Goal: Task Accomplishment & Management: Use online tool/utility

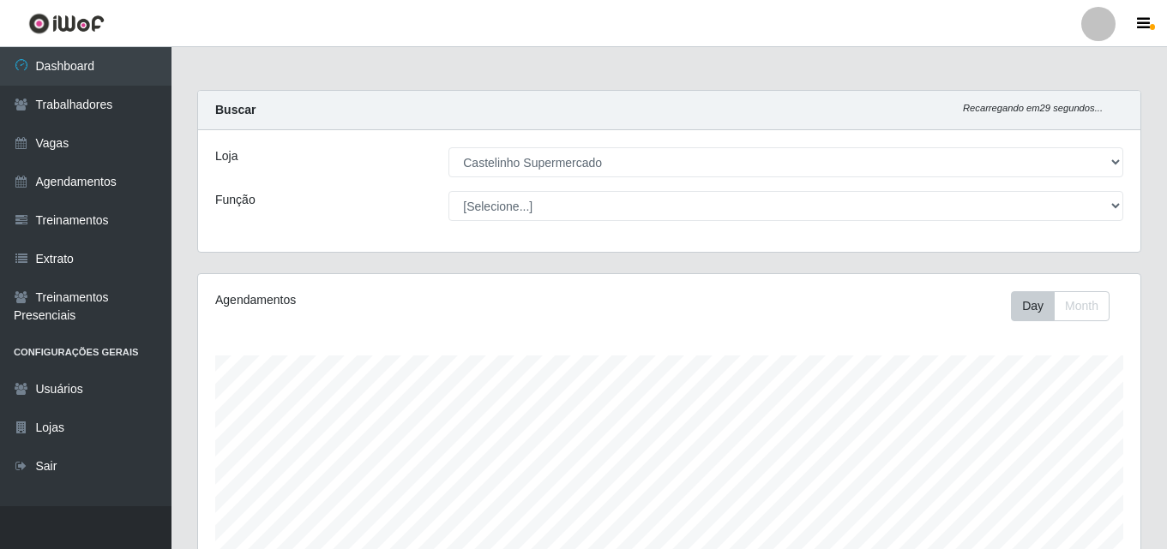
select select "377"
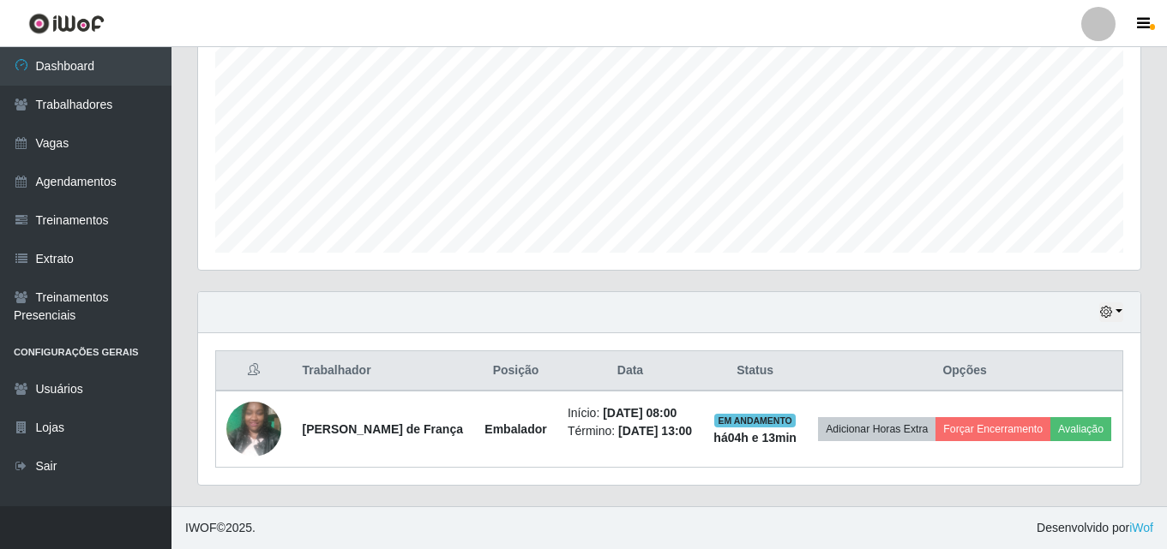
scroll to position [356, 942]
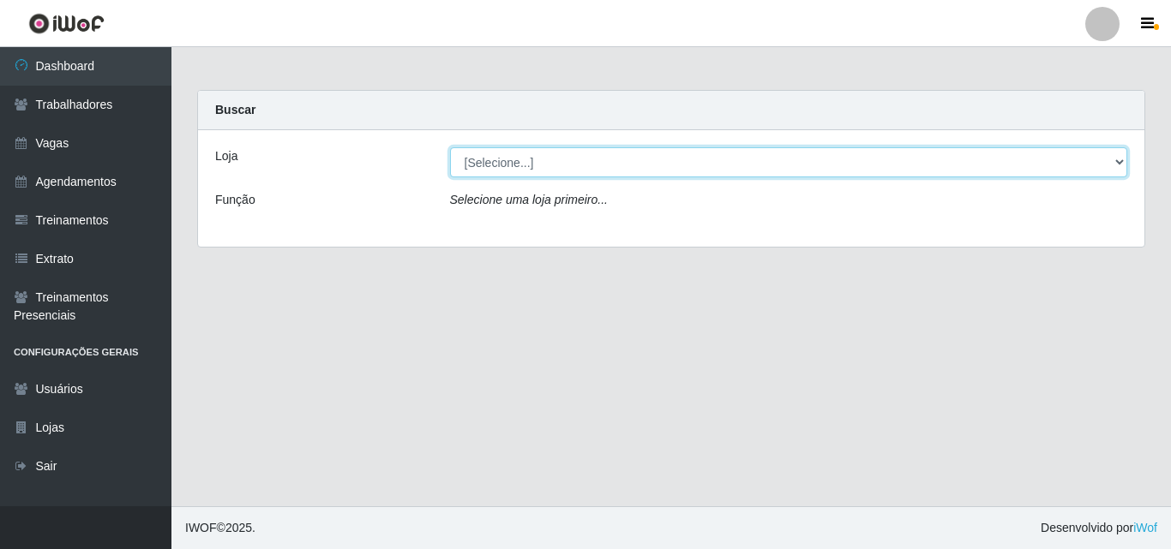
click at [1121, 164] on select "[Selecione...] Castelinho Supermercado" at bounding box center [789, 162] width 678 height 30
select select "377"
click at [450, 147] on select "[Selecione...] Castelinho Supermercado" at bounding box center [789, 162] width 678 height 30
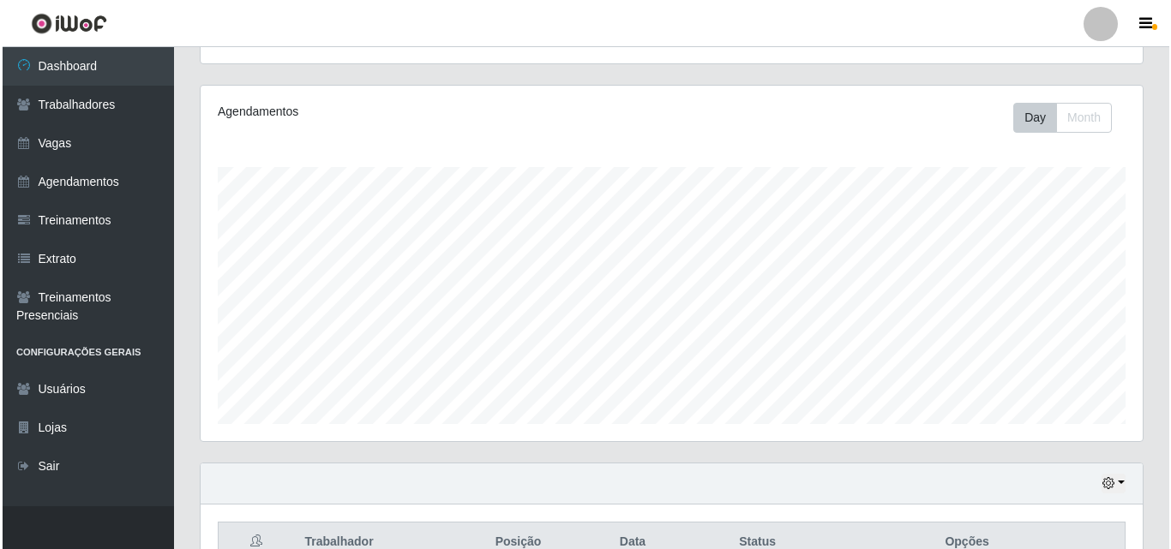
scroll to position [373, 0]
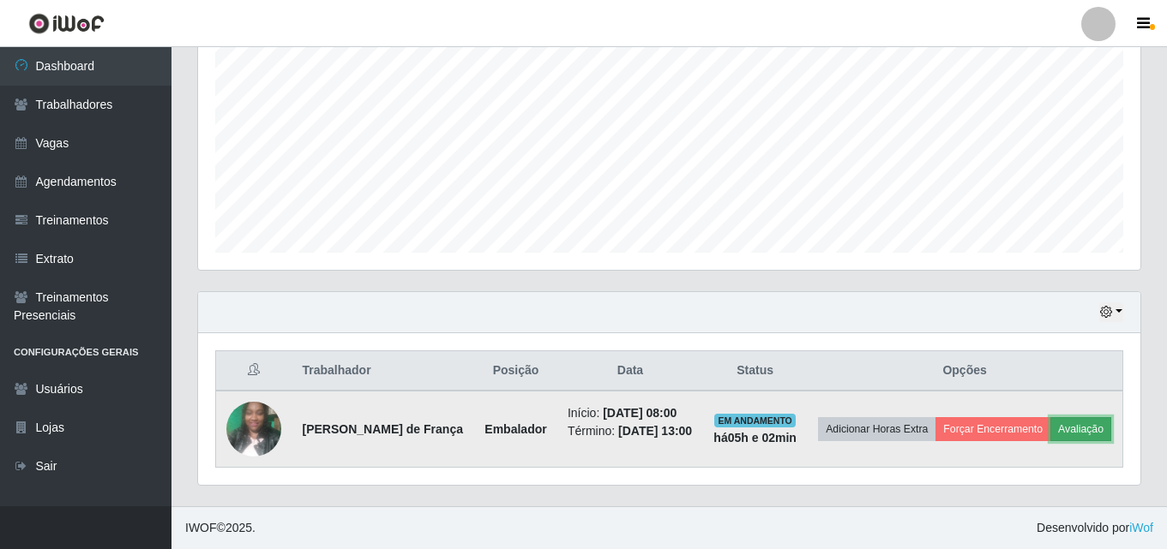
click at [1050, 440] on button "Avaliação" at bounding box center [1080, 429] width 61 height 24
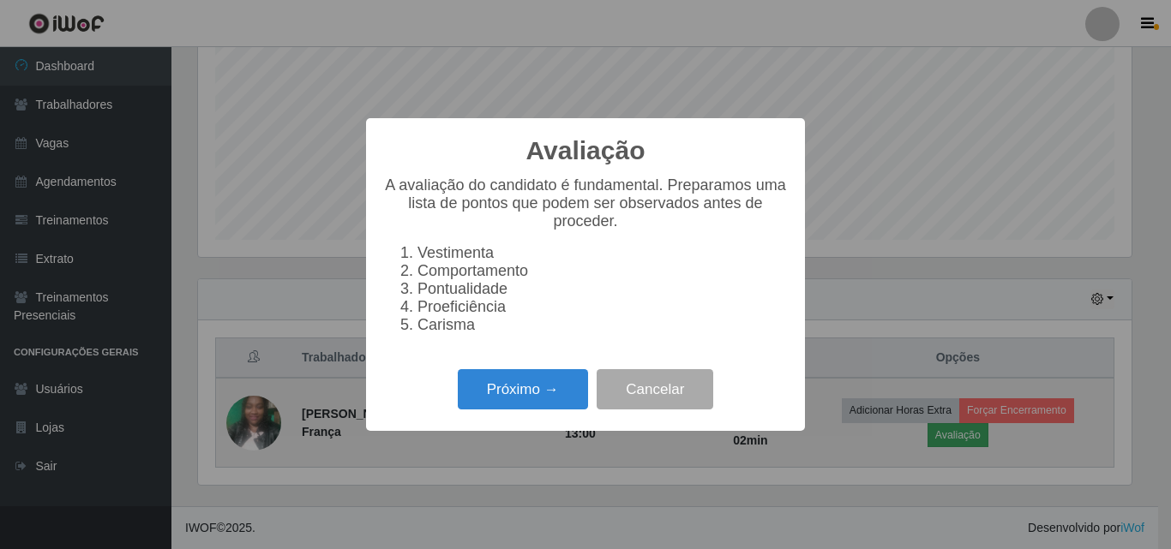
scroll to position [356, 934]
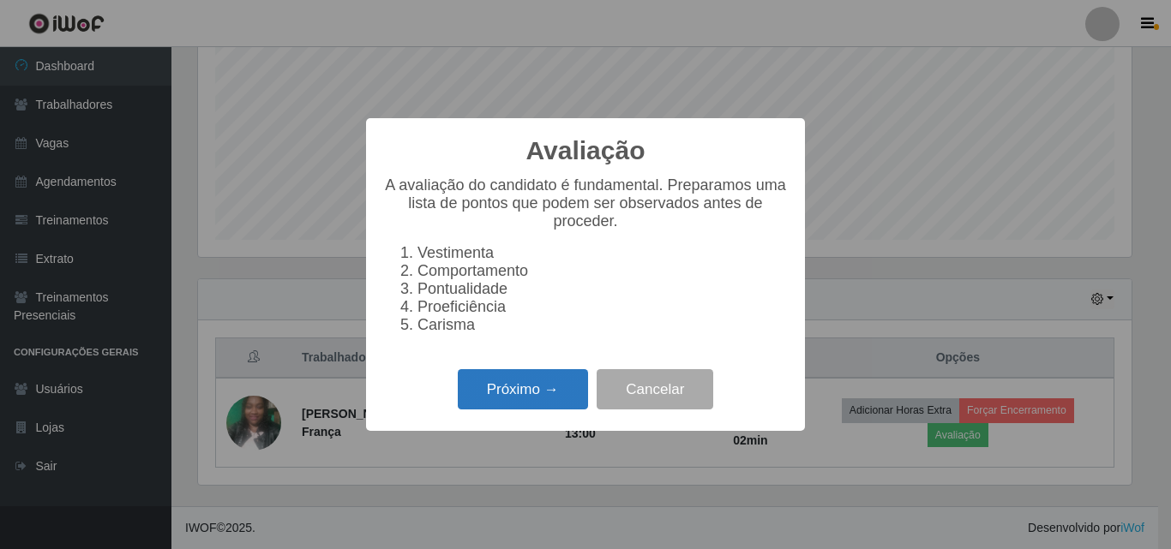
click at [528, 398] on button "Próximo →" at bounding box center [523, 389] width 130 height 40
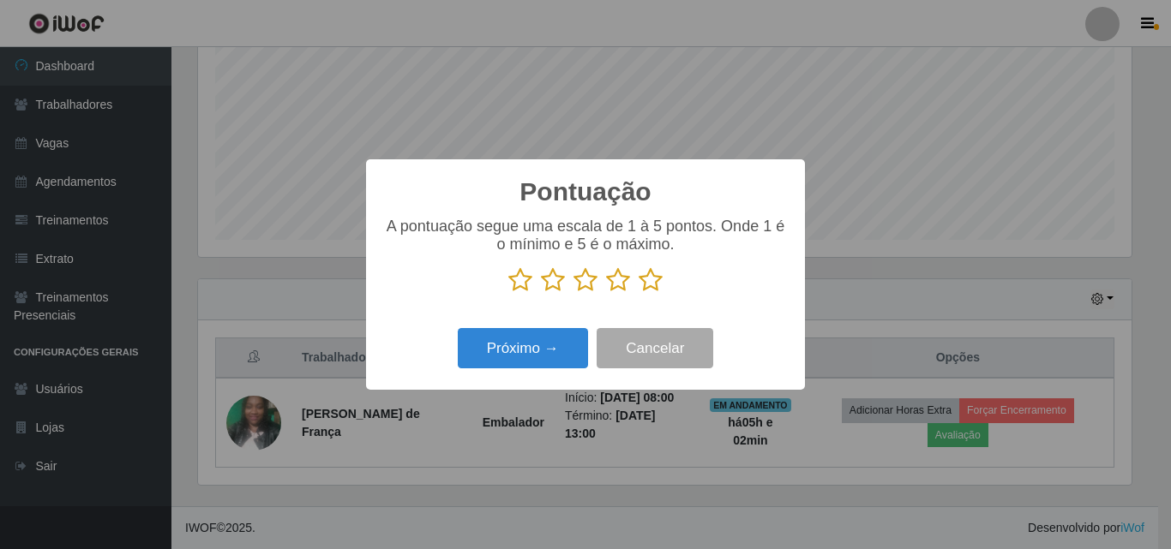
scroll to position [856867, 856289]
click at [647, 280] on icon at bounding box center [651, 280] width 24 height 26
click at [639, 293] on input "radio" at bounding box center [639, 293] width 0 height 0
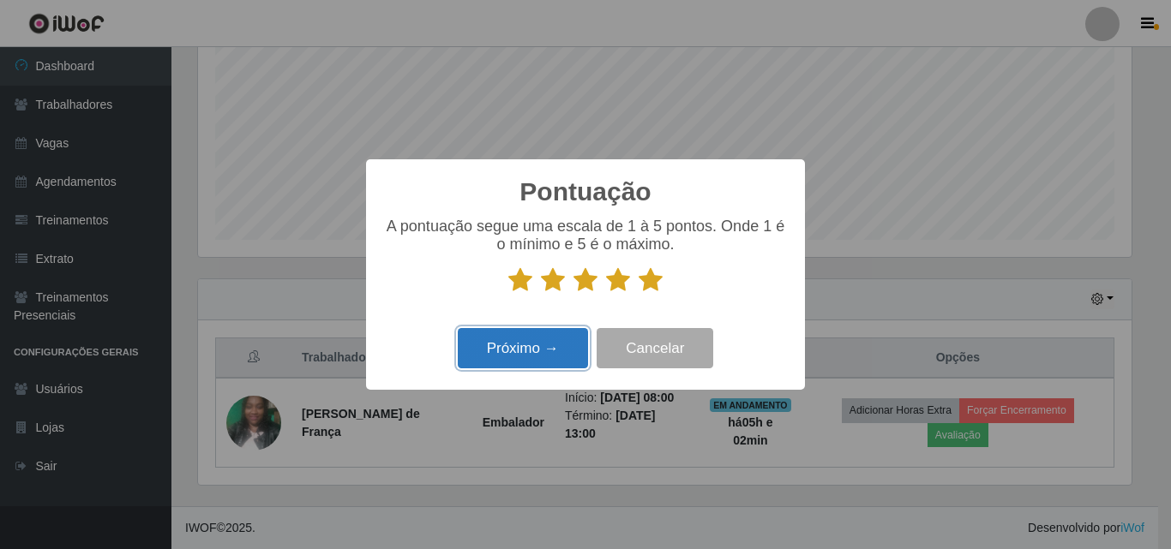
click at [542, 354] on button "Próximo →" at bounding box center [523, 348] width 130 height 40
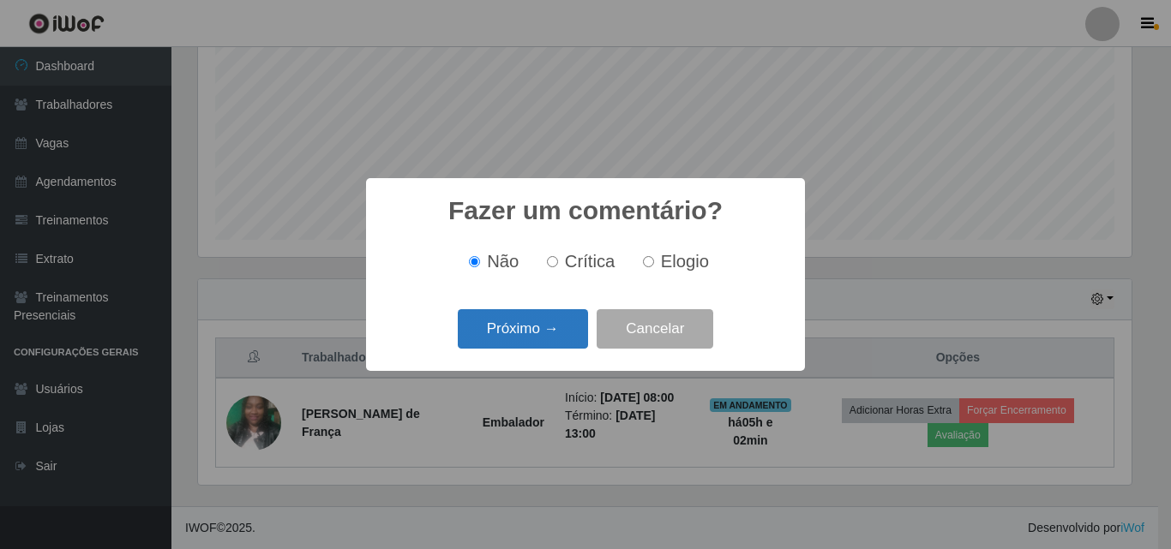
click at [506, 334] on button "Próximo →" at bounding box center [523, 329] width 130 height 40
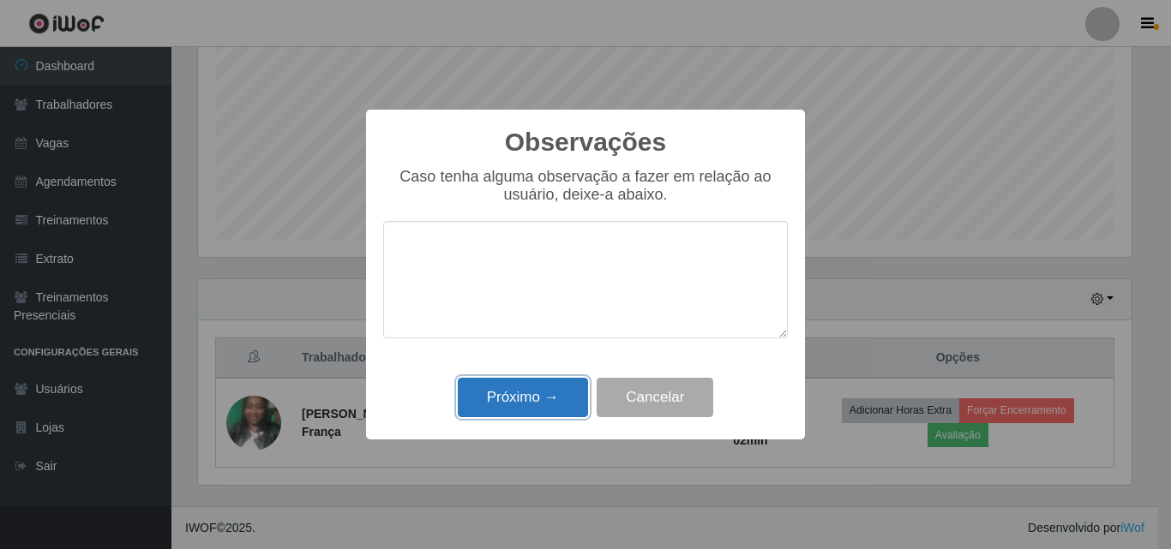
click at [519, 407] on button "Próximo →" at bounding box center [523, 398] width 130 height 40
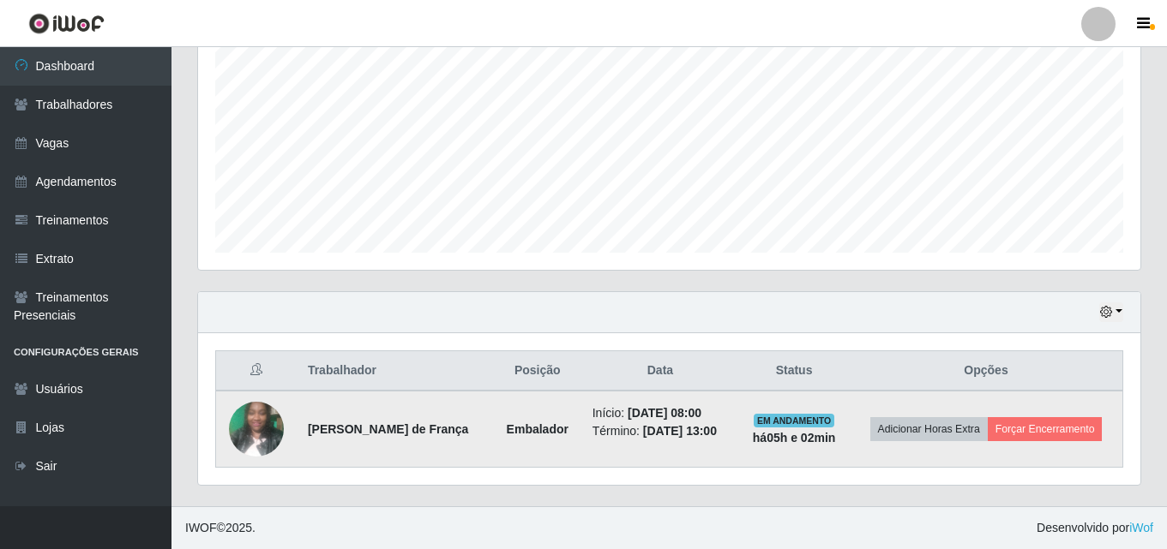
scroll to position [360, 0]
click at [1035, 429] on button "Forçar Encerramento" at bounding box center [1045, 429] width 115 height 24
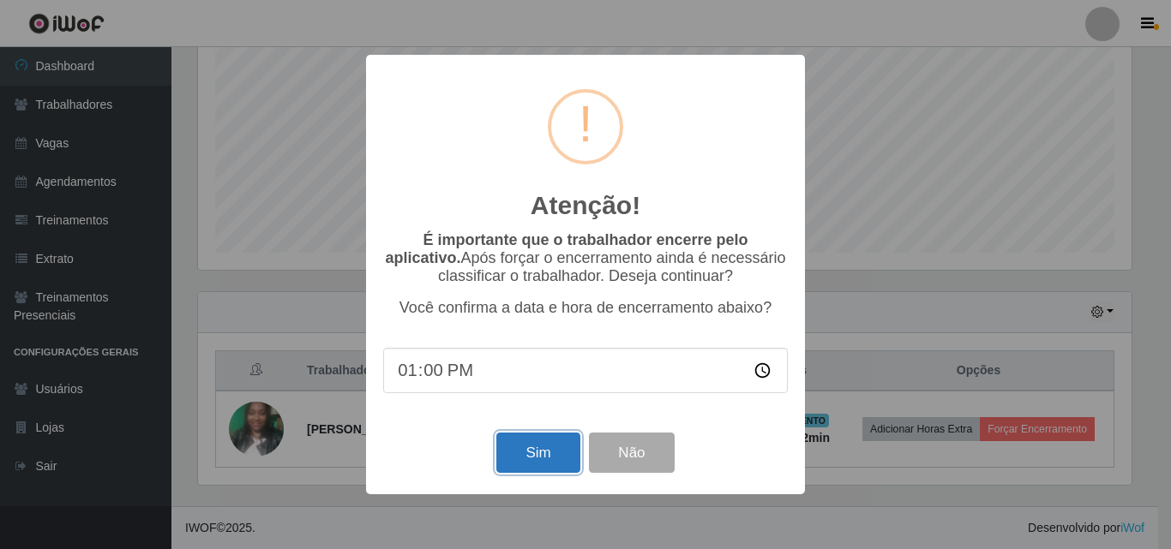
click at [552, 468] on button "Sim" at bounding box center [537, 453] width 83 height 40
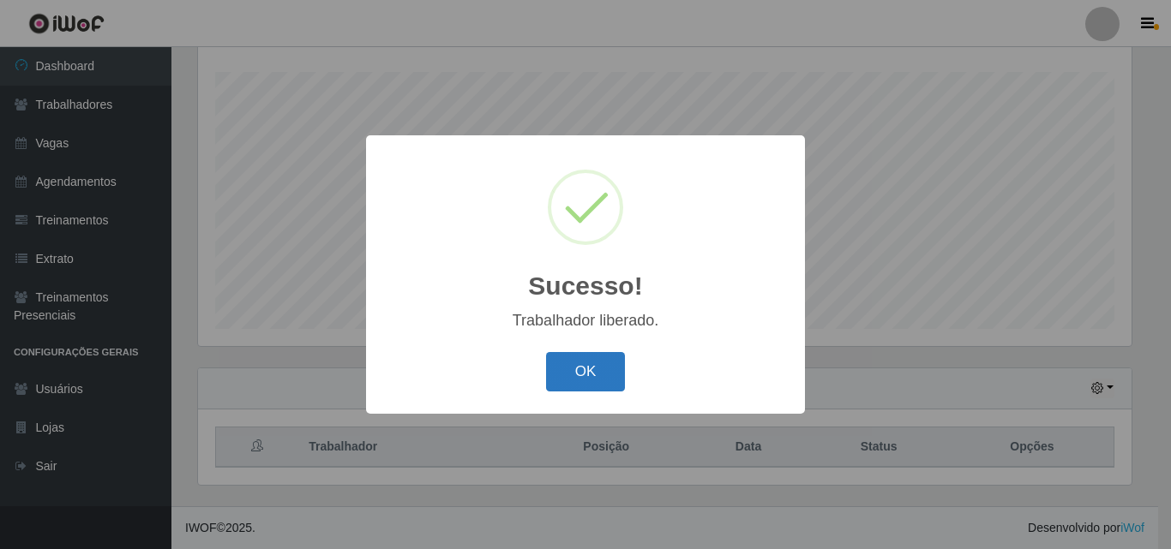
click at [585, 378] on button "OK" at bounding box center [586, 372] width 80 height 40
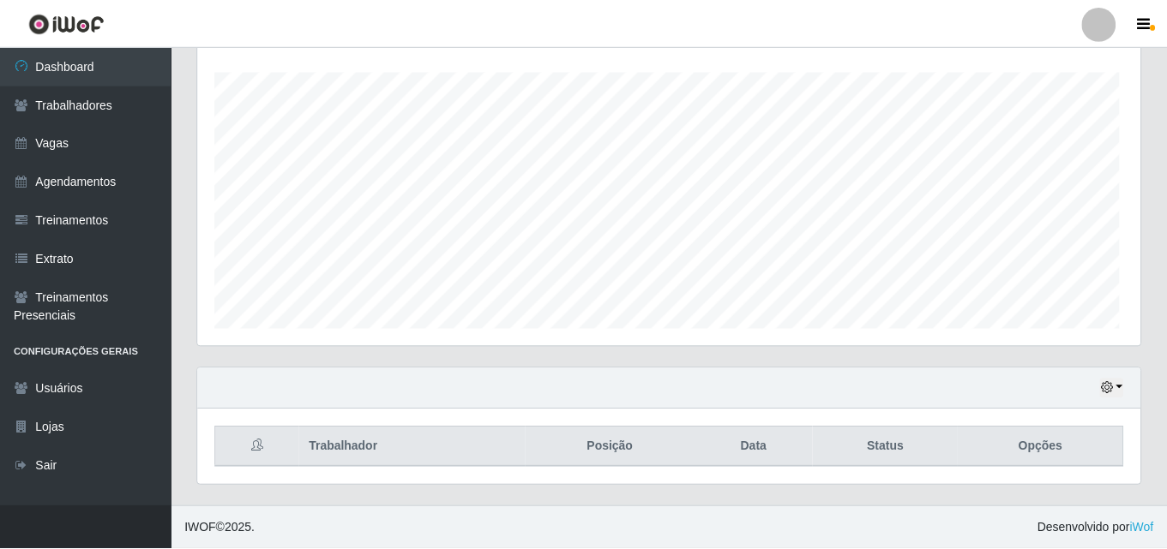
scroll to position [356, 942]
